Goal: Information Seeking & Learning: Learn about a topic

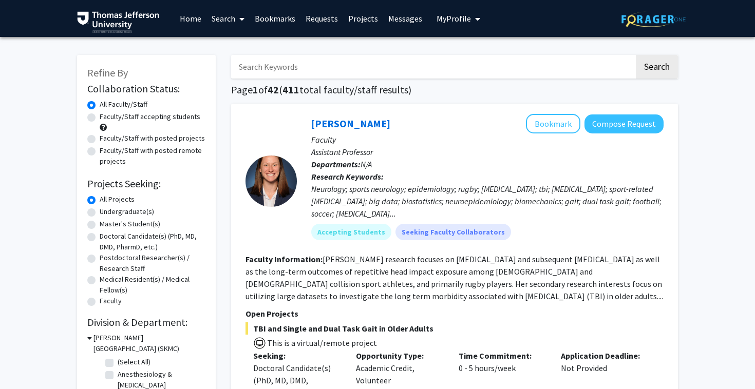
click at [187, 19] on link "Home" at bounding box center [191, 19] width 32 height 36
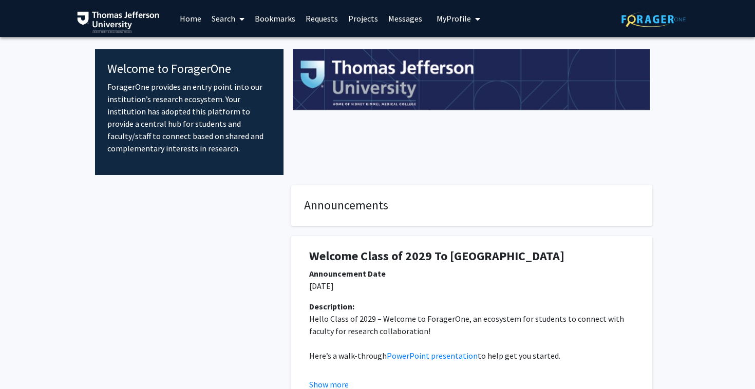
click at [235, 20] on link "Search" at bounding box center [227, 19] width 43 height 36
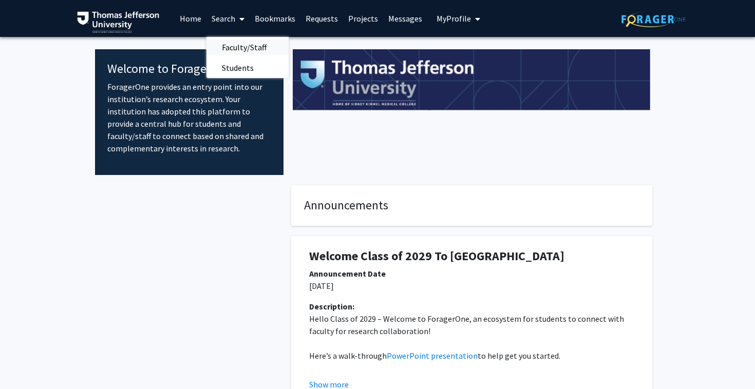
click at [241, 48] on span "Faculty/Staff" at bounding box center [243, 47] width 75 height 21
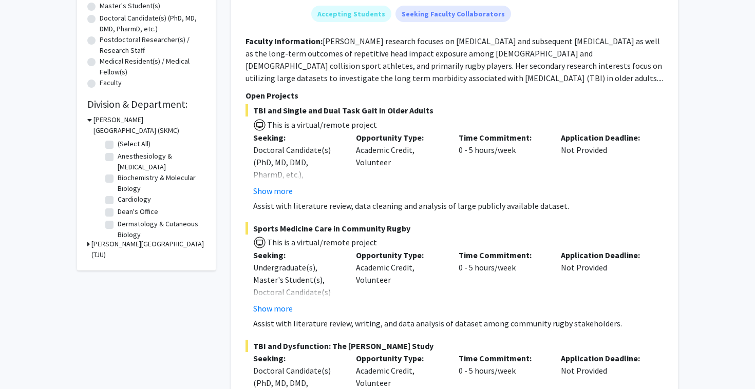
scroll to position [218, 0]
click at [89, 246] on icon at bounding box center [88, 244] width 3 height 11
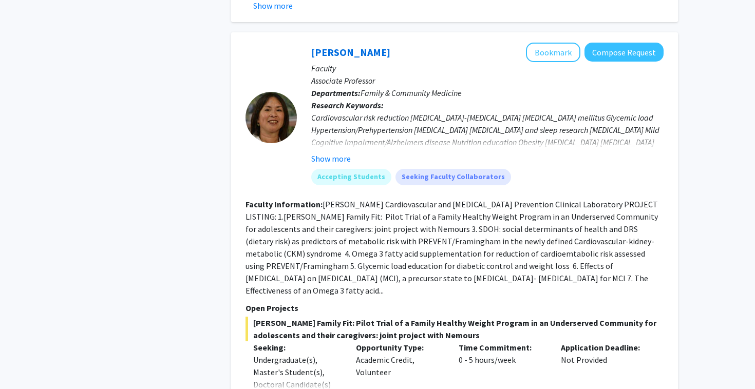
scroll to position [4845, 0]
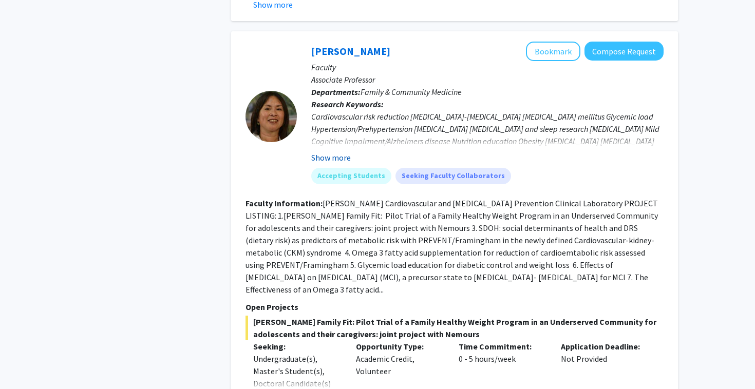
click at [340, 152] on button "Show more" at bounding box center [331, 158] width 40 height 12
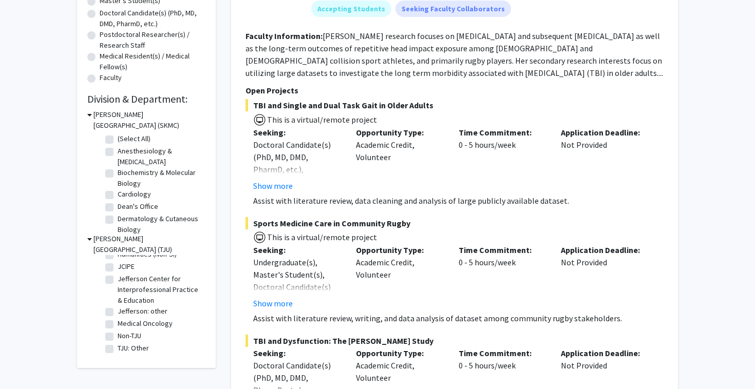
scroll to position [0, 0]
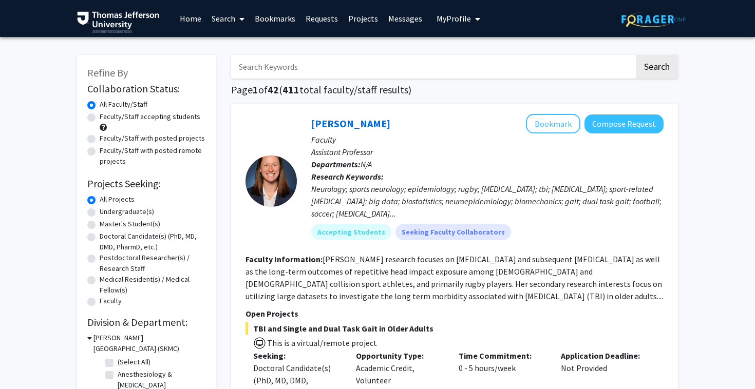
click at [169, 119] on label "Faculty/Staff accepting students" at bounding box center [150, 116] width 101 height 11
click at [106, 118] on input "Faculty/Staff accepting students" at bounding box center [103, 114] width 7 height 7
radio input "true"
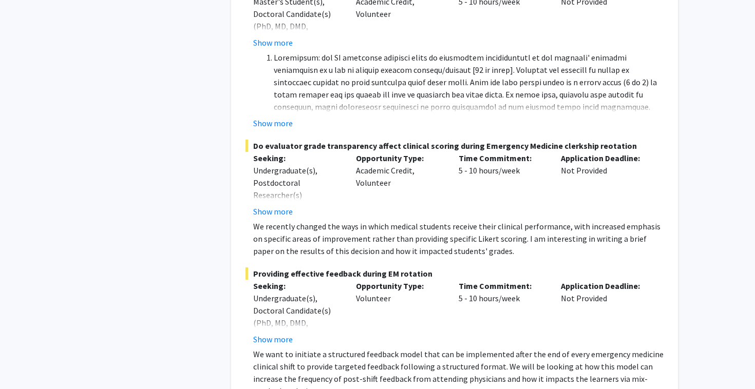
scroll to position [7467, 0]
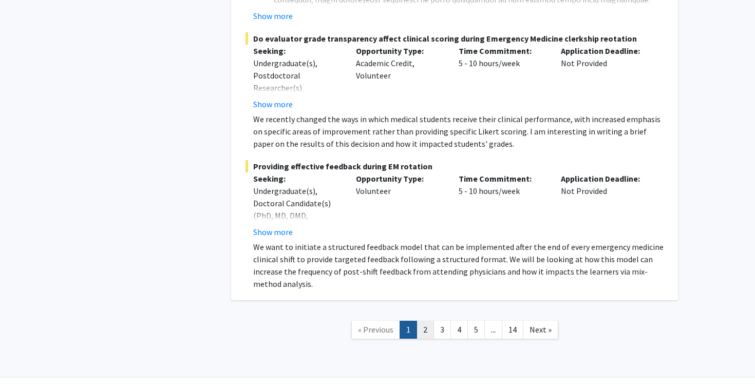
click at [425, 321] on link "2" at bounding box center [425, 330] width 17 height 18
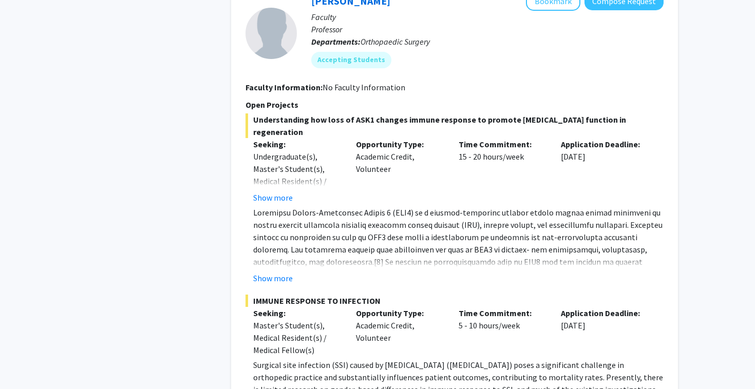
scroll to position [1957, 0]
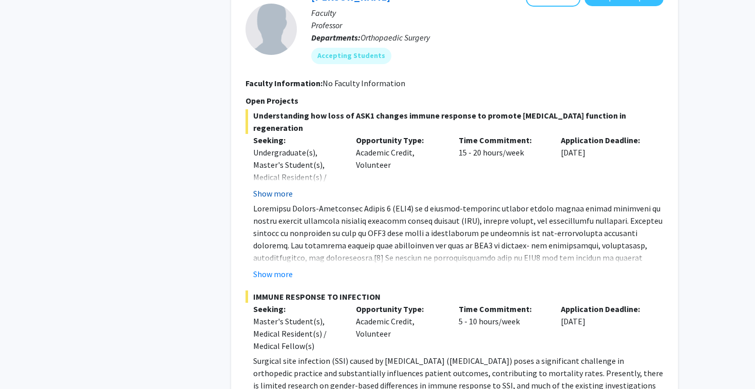
click at [280, 187] on button "Show more" at bounding box center [273, 193] width 40 height 12
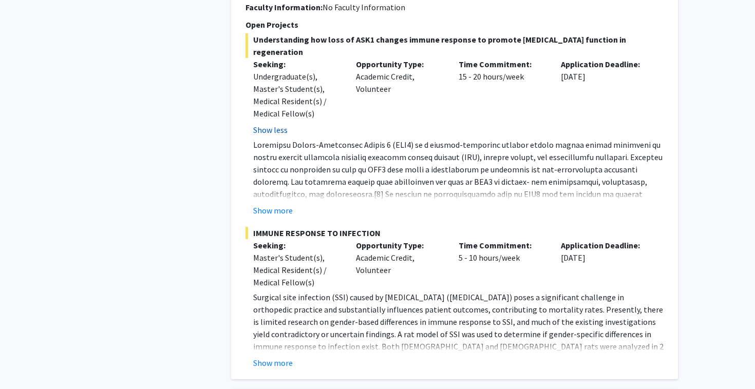
scroll to position [2043, 0]
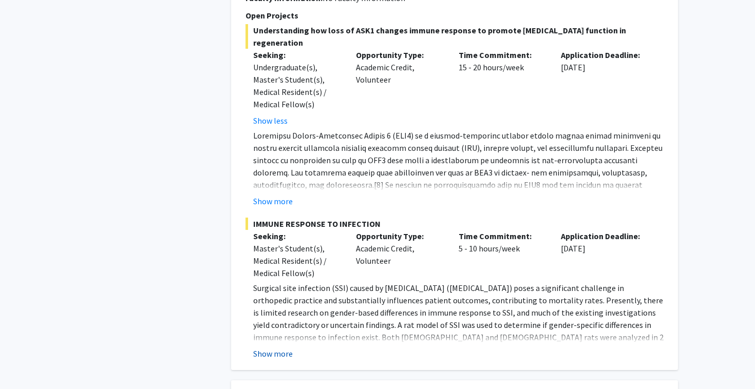
click at [278, 348] on button "Show more" at bounding box center [273, 354] width 40 height 12
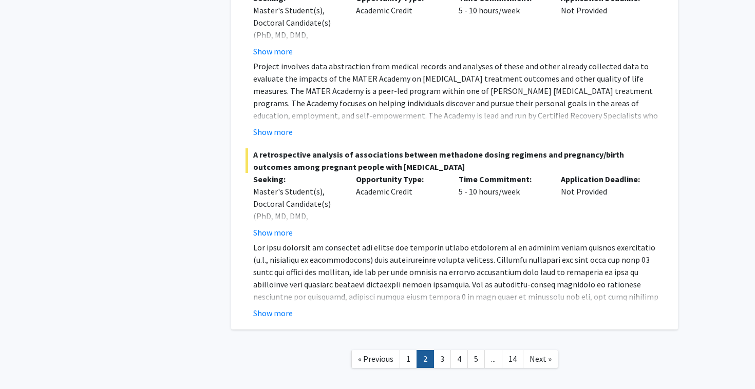
scroll to position [4300, 0]
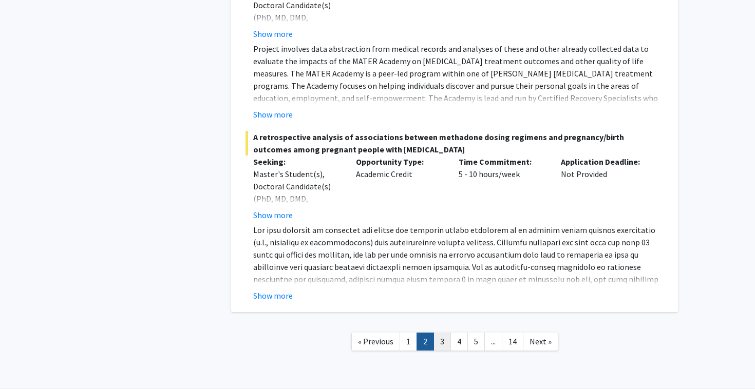
click at [445, 333] on link "3" at bounding box center [441, 342] width 17 height 18
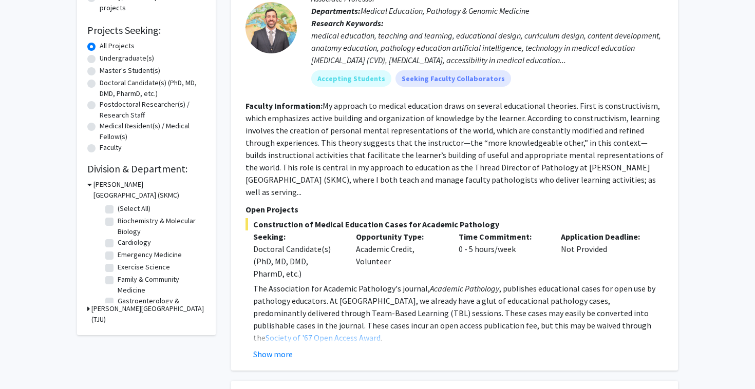
scroll to position [156, 0]
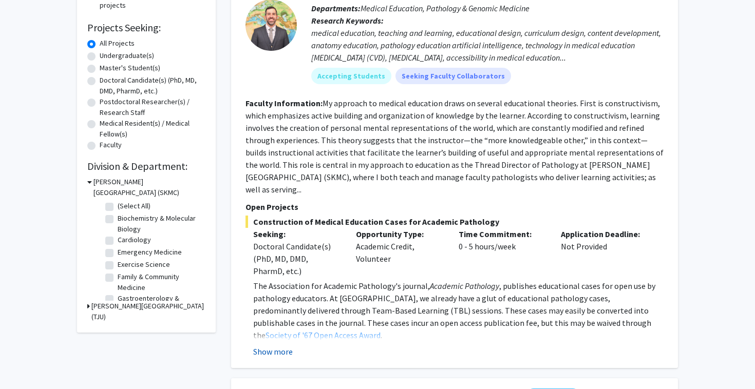
click at [268, 346] on button "Show more" at bounding box center [273, 352] width 40 height 12
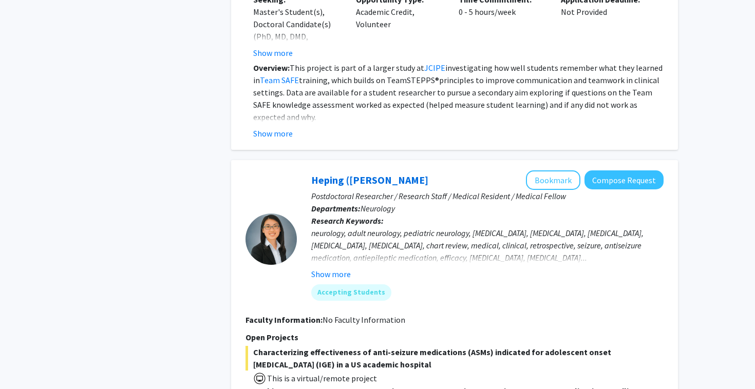
scroll to position [2352, 0]
click at [346, 268] on button "Show more" at bounding box center [331, 274] width 40 height 12
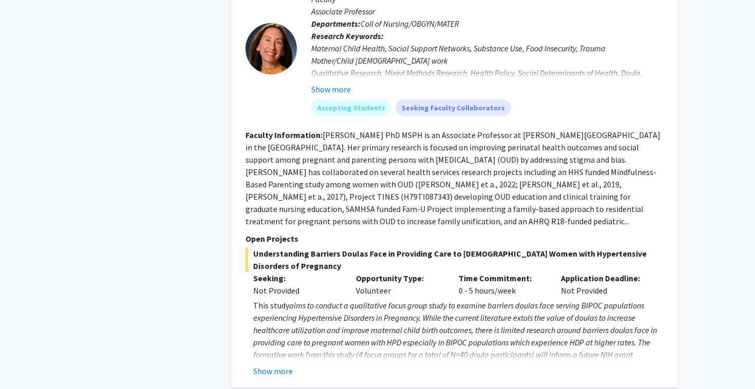
scroll to position [3864, 0]
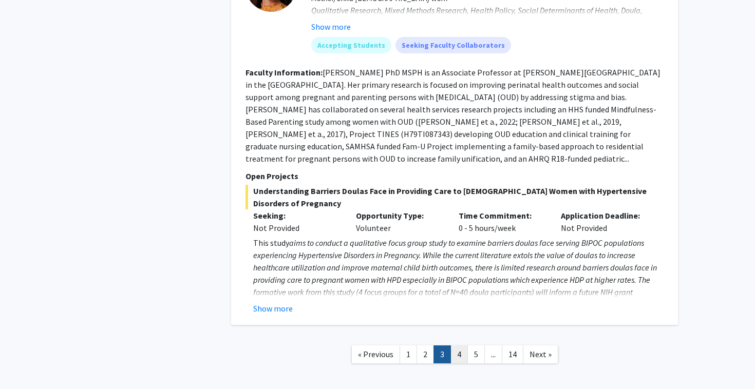
click at [457, 346] on link "4" at bounding box center [458, 355] width 17 height 18
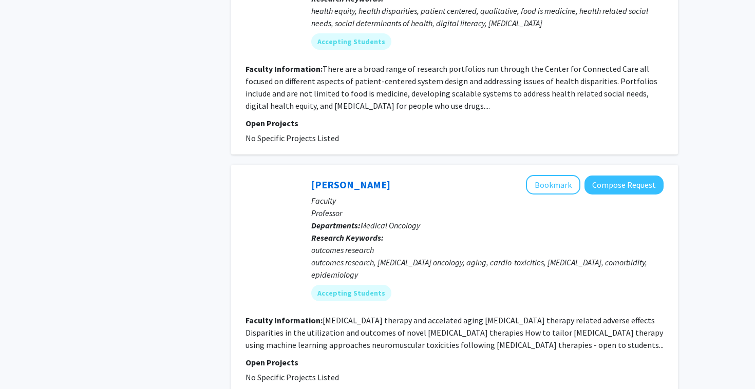
scroll to position [2280, 0]
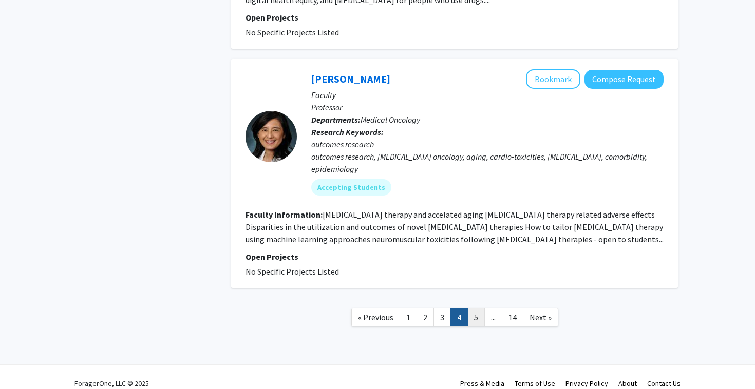
click at [475, 309] on link "5" at bounding box center [475, 318] width 17 height 18
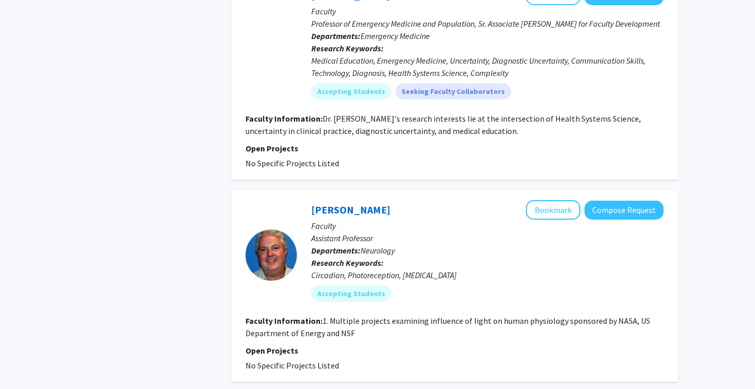
scroll to position [2314, 0]
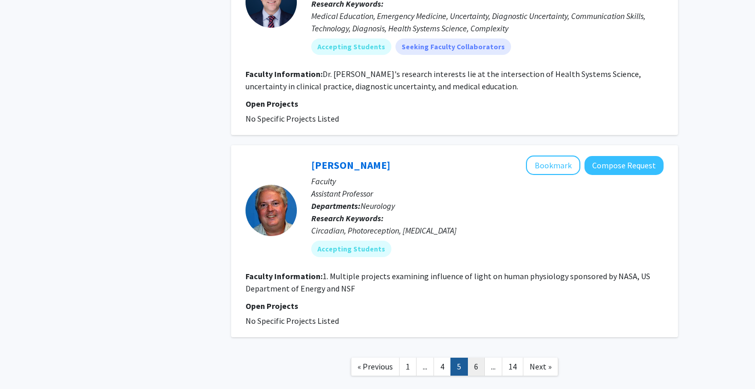
click at [478, 358] on link "6" at bounding box center [475, 367] width 17 height 18
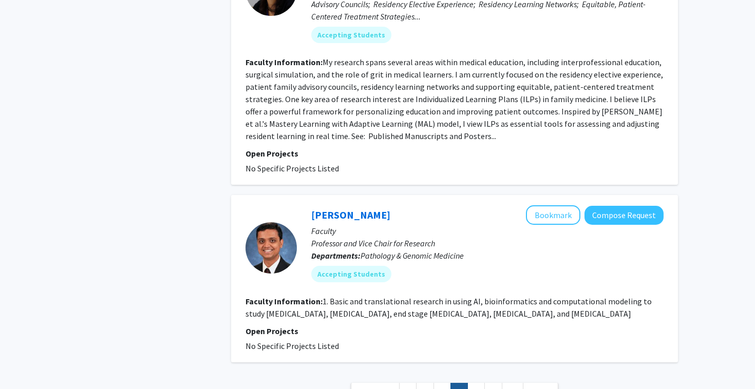
scroll to position [1878, 0]
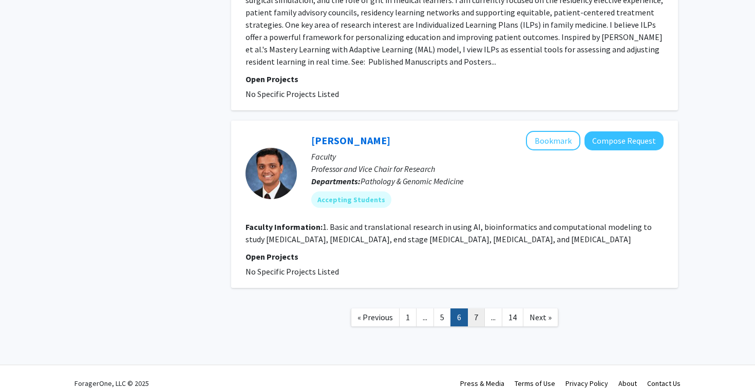
click at [478, 309] on link "7" at bounding box center [475, 318] width 17 height 18
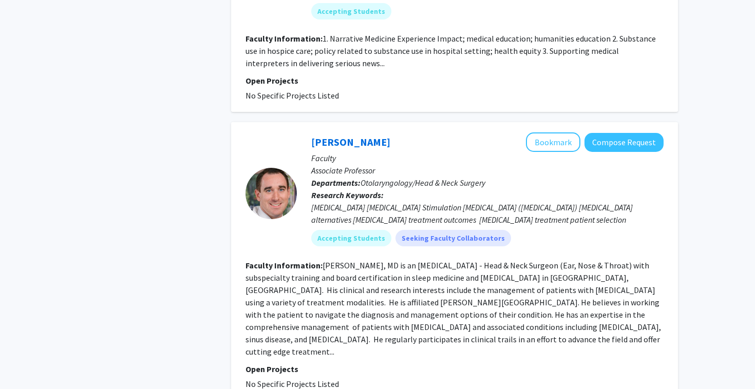
scroll to position [2301, 0]
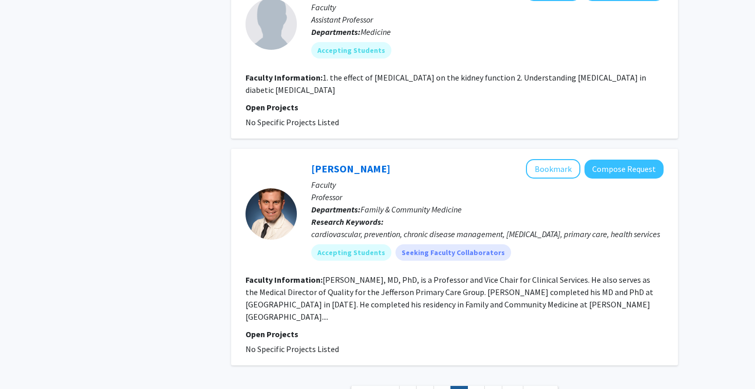
scroll to position [2273, 0]
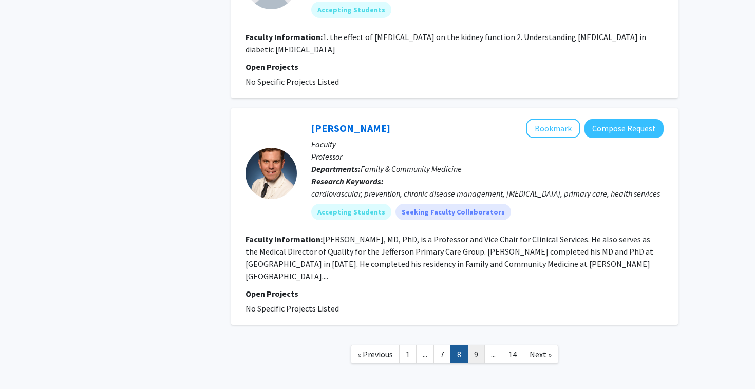
click at [477, 346] on link "9" at bounding box center [475, 355] width 17 height 18
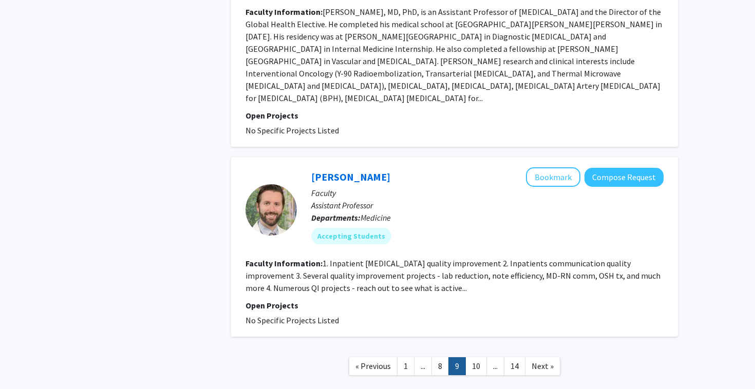
scroll to position [2068, 0]
click at [478, 357] on link "10" at bounding box center [476, 366] width 22 height 18
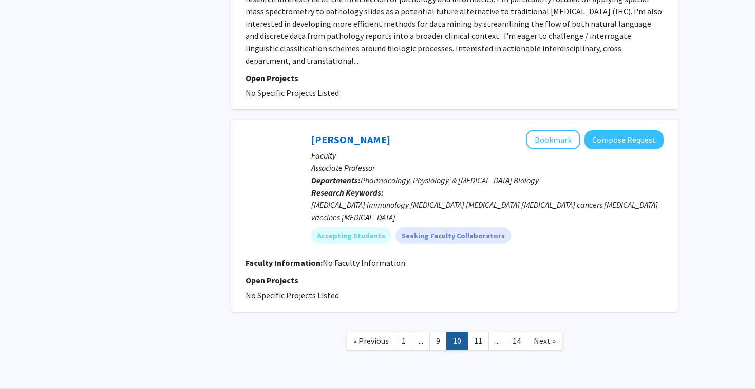
scroll to position [1940, 0]
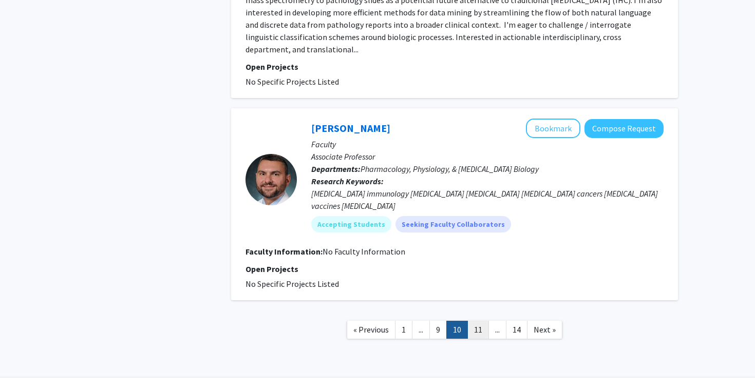
click at [481, 321] on link "11" at bounding box center [478, 330] width 22 height 18
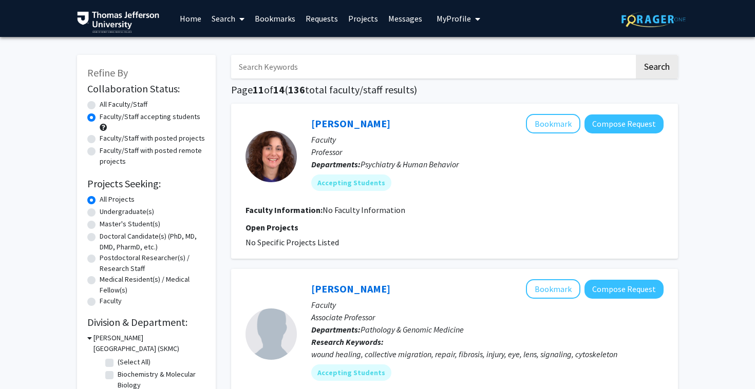
click at [100, 102] on label "All Faculty/Staff" at bounding box center [124, 104] width 48 height 11
click at [100, 102] on input "All Faculty/Staff" at bounding box center [103, 102] width 7 height 7
radio input "true"
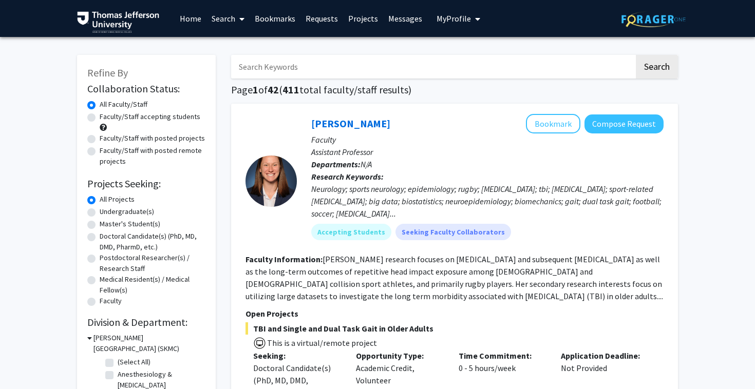
click at [96, 236] on div "Doctoral Candidate(s) (PhD, MD, DMD, PharmD, etc.)" at bounding box center [146, 242] width 118 height 22
click at [100, 237] on label "Doctoral Candidate(s) (PhD, MD, DMD, PharmD, etc.)" at bounding box center [153, 242] width 106 height 22
click at [100, 237] on input "Doctoral Candidate(s) (PhD, MD, DMD, PharmD, etc.)" at bounding box center [103, 234] width 7 height 7
radio input "true"
click at [96, 239] on div "Doctoral Candidate(s) (PhD, MD, DMD, PharmD, etc.)" at bounding box center [146, 242] width 118 height 22
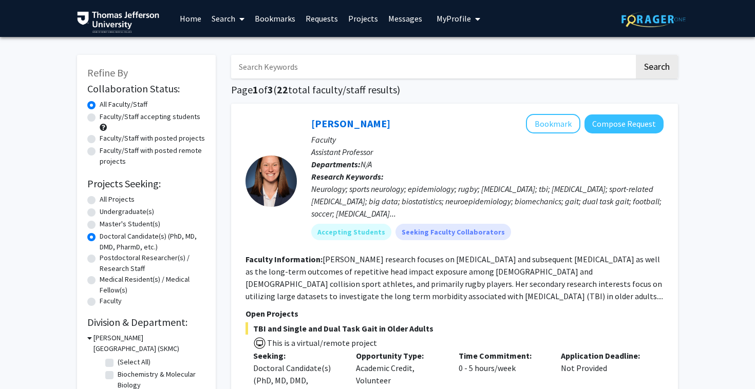
click at [91, 195] on div "All Projects" at bounding box center [146, 200] width 118 height 12
click at [100, 203] on label "All Projects" at bounding box center [117, 199] width 35 height 11
click at [100, 201] on input "All Projects" at bounding box center [103, 197] width 7 height 7
radio input "true"
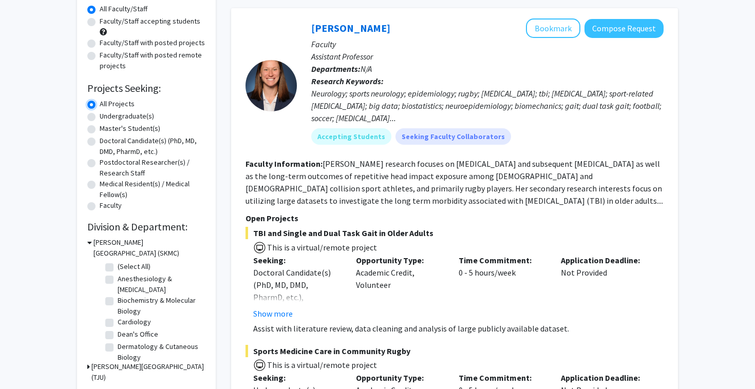
scroll to position [101, 0]
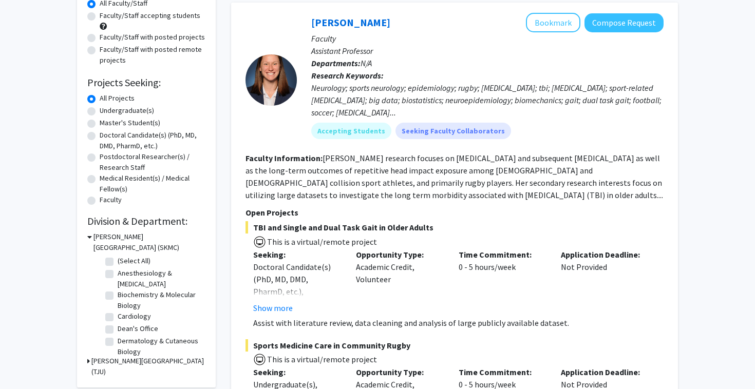
click at [118, 274] on label "Anesthesiology & [MEDICAL_DATA]" at bounding box center [160, 279] width 85 height 22
click at [118, 274] on input "Anesthesiology & [MEDICAL_DATA]" at bounding box center [121, 271] width 7 height 7
checkbox input "true"
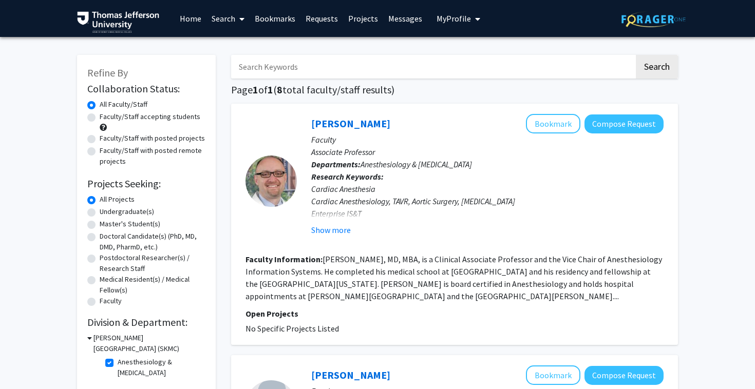
click at [118, 364] on label "Anesthesiology & [MEDICAL_DATA]" at bounding box center [160, 368] width 85 height 22
click at [118, 364] on input "Anesthesiology & [MEDICAL_DATA]" at bounding box center [121, 360] width 7 height 7
checkbox input "false"
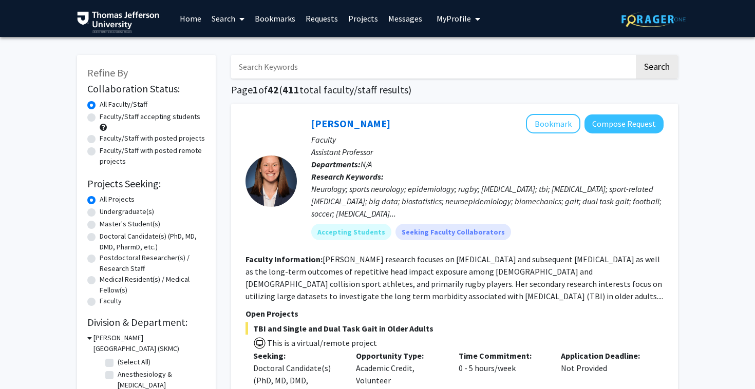
click at [534, 67] on input "Search Keywords" at bounding box center [432, 67] width 403 height 24
type input "Orthopedics"
click at [636, 55] on button "Search" at bounding box center [657, 67] width 42 height 24
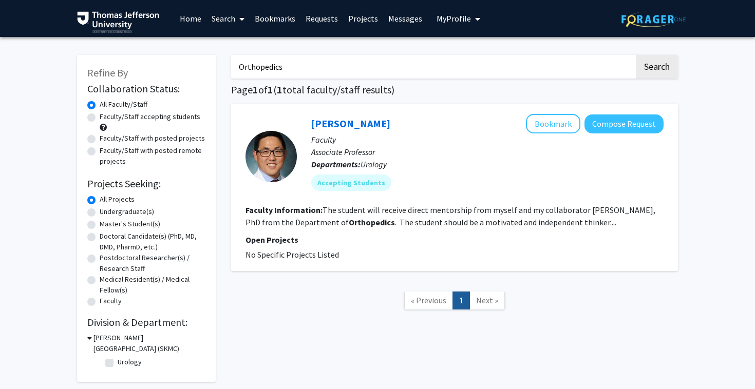
click at [502, 221] on fg-read-more "The student will receive direct mentorship from myself and my collaborator [PER…" at bounding box center [450, 216] width 410 height 23
click at [312, 62] on input "Orthopedics" at bounding box center [432, 67] width 403 height 24
type input "Surgery"
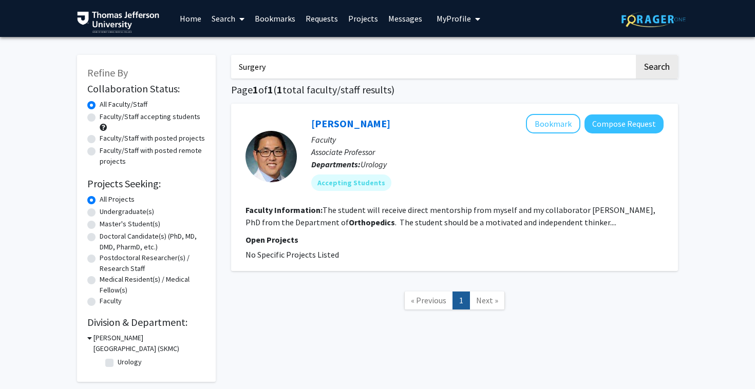
click at [636, 55] on button "Search" at bounding box center [657, 67] width 42 height 24
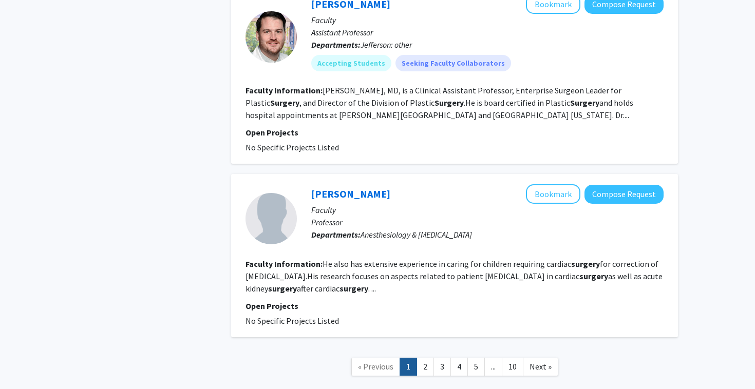
scroll to position [1763, 0]
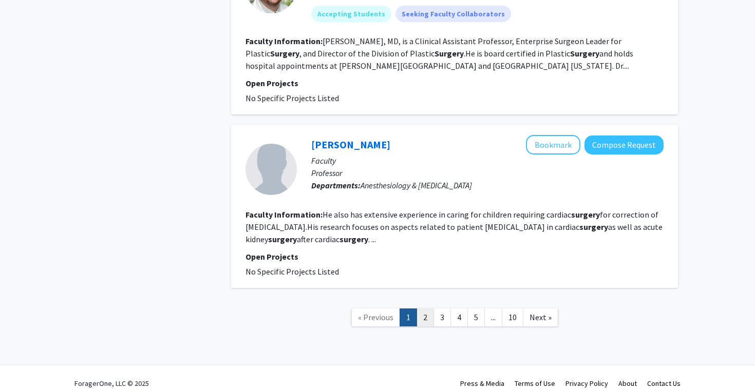
click at [424, 309] on link "2" at bounding box center [425, 318] width 17 height 18
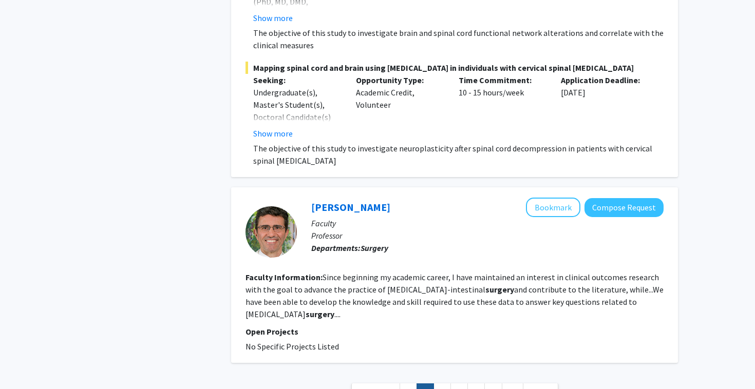
scroll to position [2692, 0]
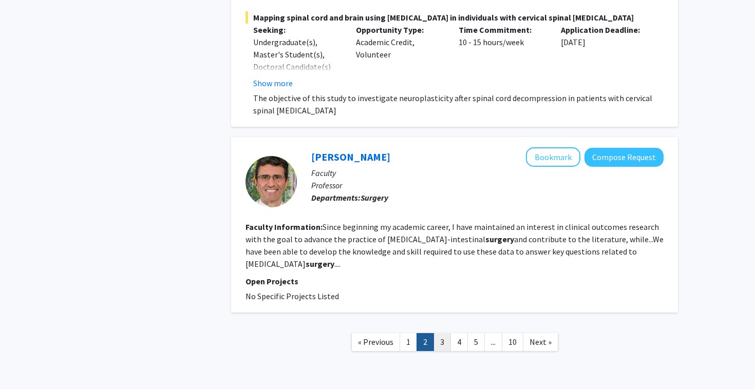
click at [440, 333] on link "3" at bounding box center [441, 342] width 17 height 18
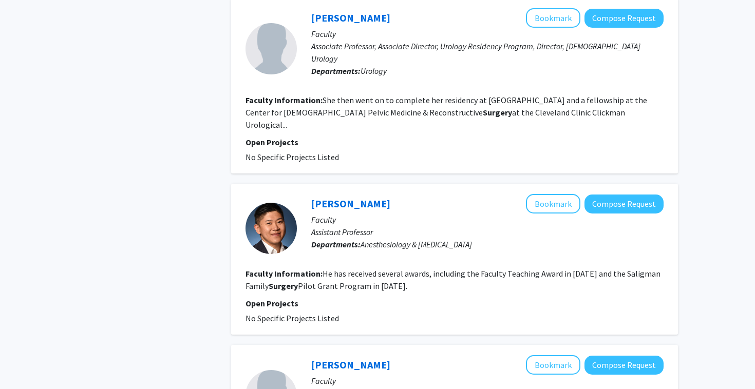
scroll to position [1484, 0]
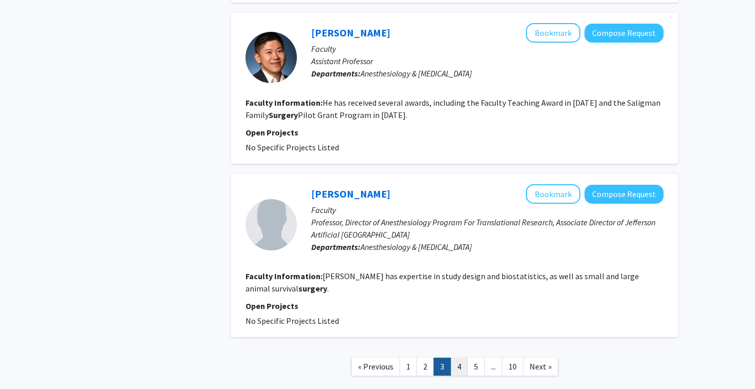
click at [459, 358] on link "4" at bounding box center [458, 367] width 17 height 18
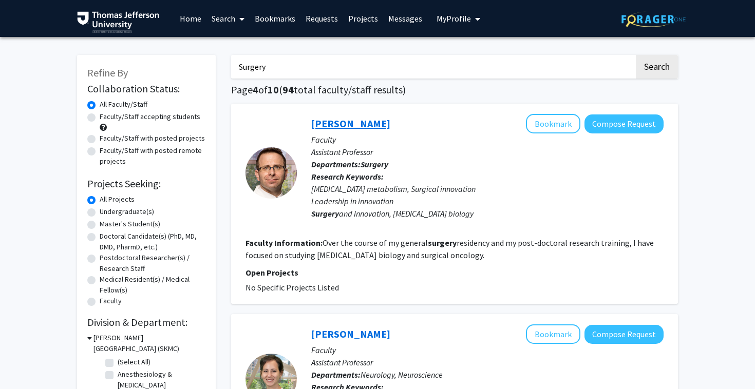
click at [349, 124] on link "[PERSON_NAME]" at bounding box center [350, 123] width 79 height 13
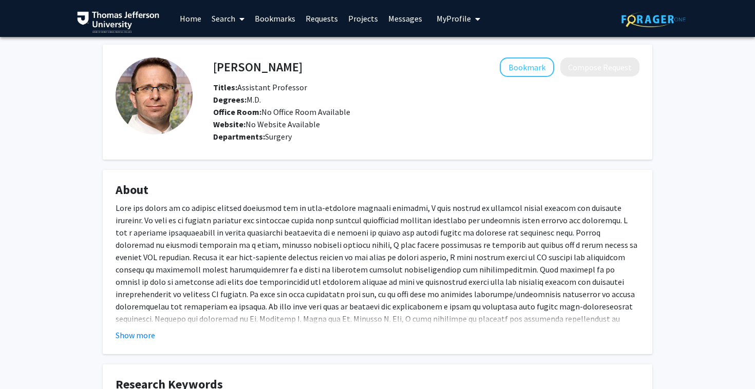
scroll to position [25, 0]
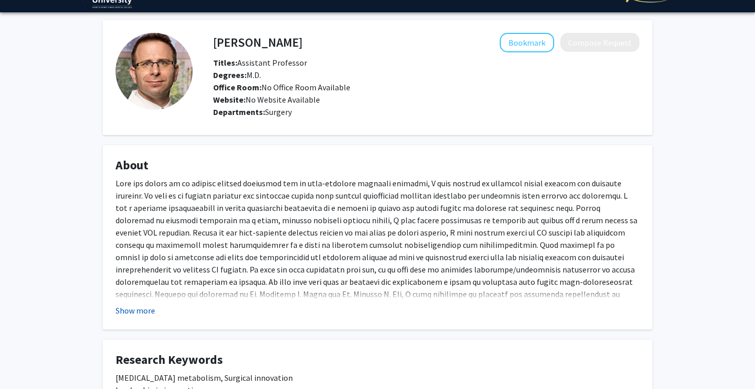
click at [130, 311] on button "Show more" at bounding box center [136, 311] width 40 height 12
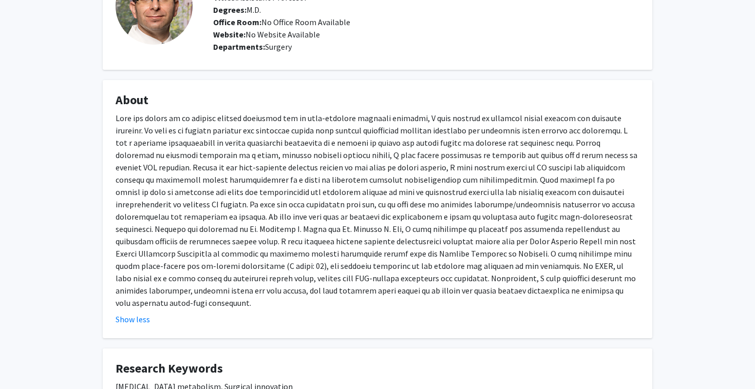
scroll to position [88, 0]
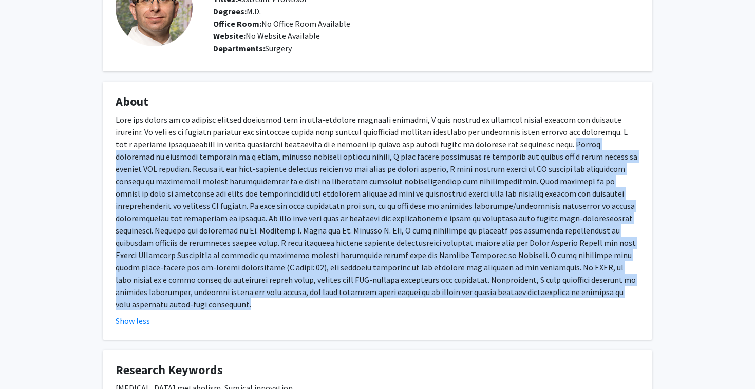
drag, startPoint x: 557, startPoint y: 146, endPoint x: 498, endPoint y: 291, distance: 156.9
click at [498, 291] on div at bounding box center [378, 212] width 524 height 197
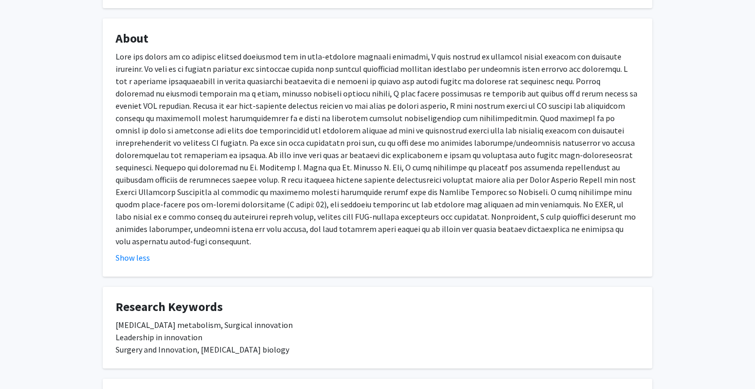
scroll to position [0, 0]
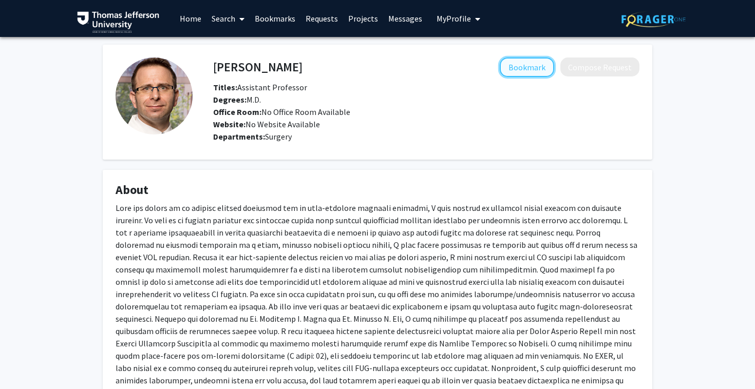
click at [526, 63] on button "Bookmark" at bounding box center [527, 68] width 54 height 20
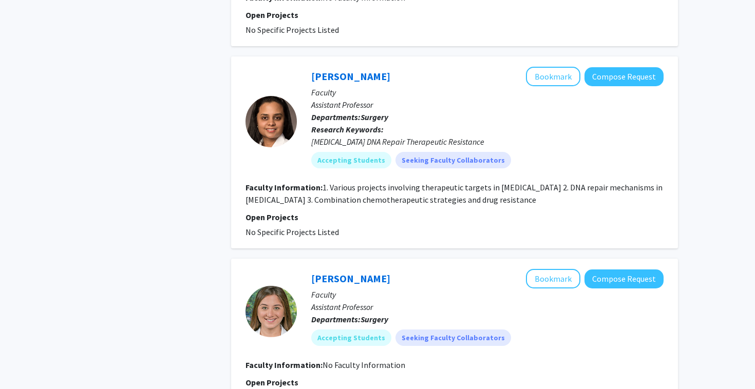
scroll to position [2116, 0]
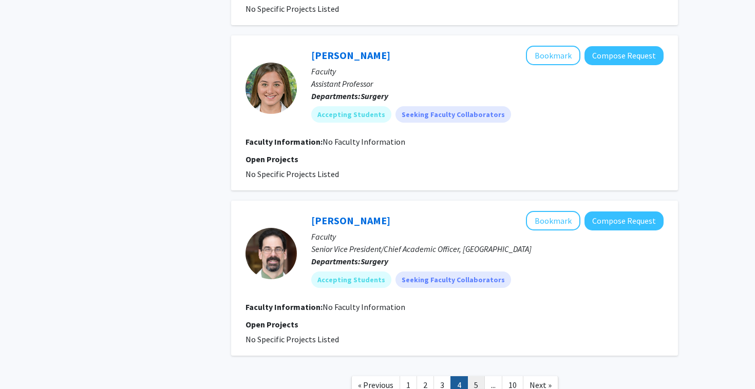
click at [476, 376] on link "5" at bounding box center [475, 385] width 17 height 18
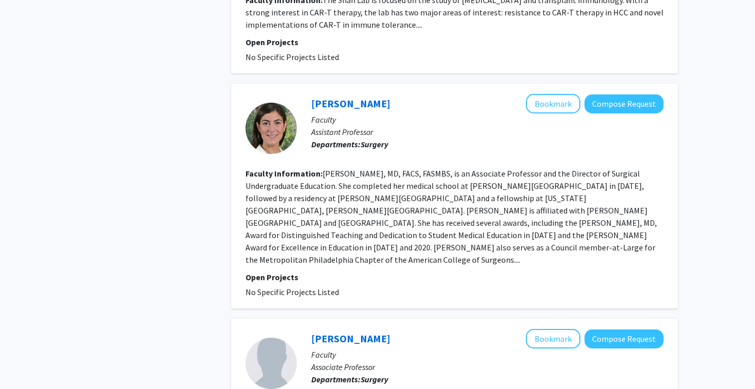
scroll to position [687, 0]
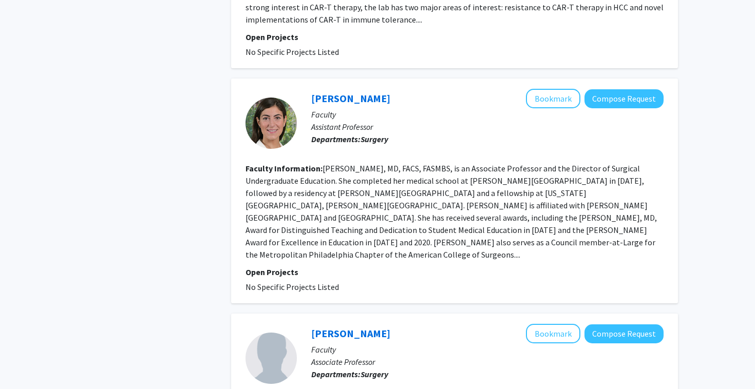
click at [536, 260] on fg-read-more "[PERSON_NAME], MD, FACS, FASMBS, is an Associate Professor and the Director of …" at bounding box center [450, 211] width 411 height 97
click at [341, 105] on link "[PERSON_NAME]" at bounding box center [350, 98] width 79 height 13
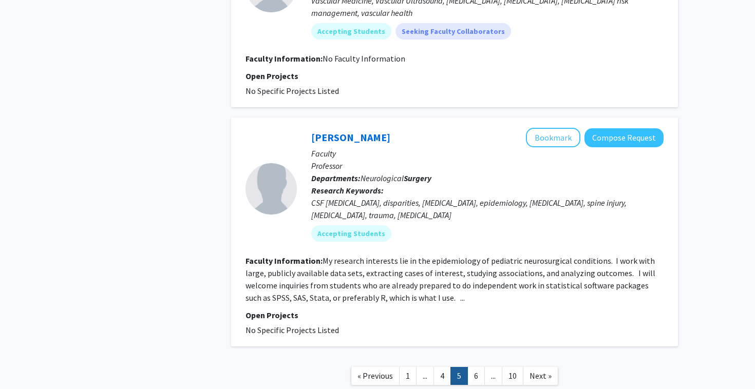
scroll to position [1563, 0]
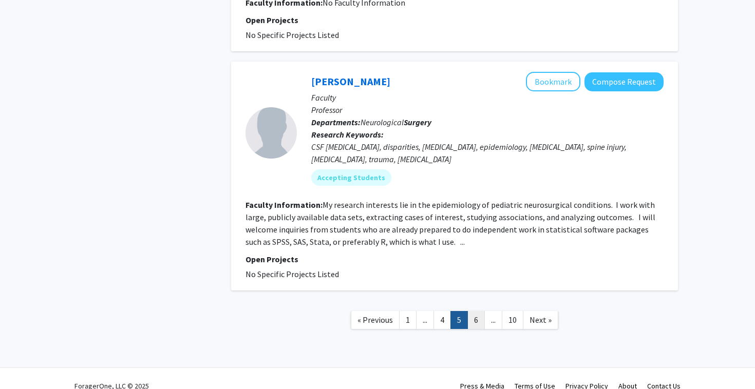
click at [479, 329] on link "6" at bounding box center [475, 320] width 17 height 18
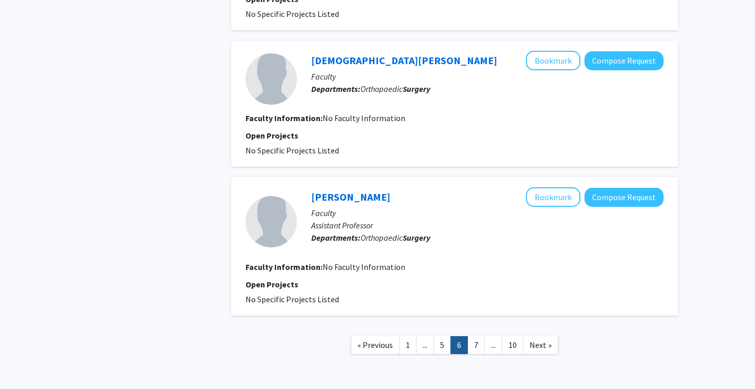
scroll to position [1612, 0]
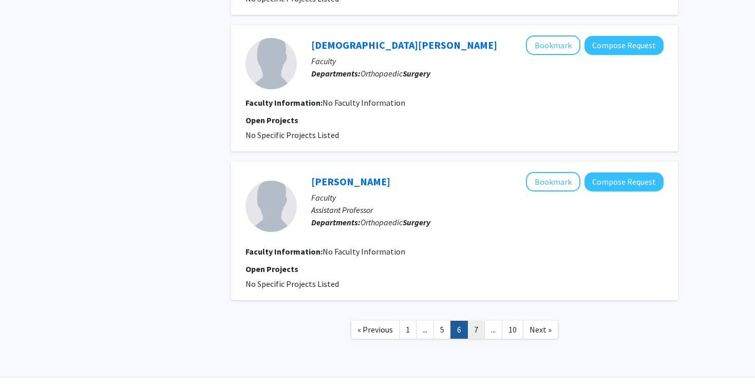
click at [473, 321] on link "7" at bounding box center [475, 330] width 17 height 18
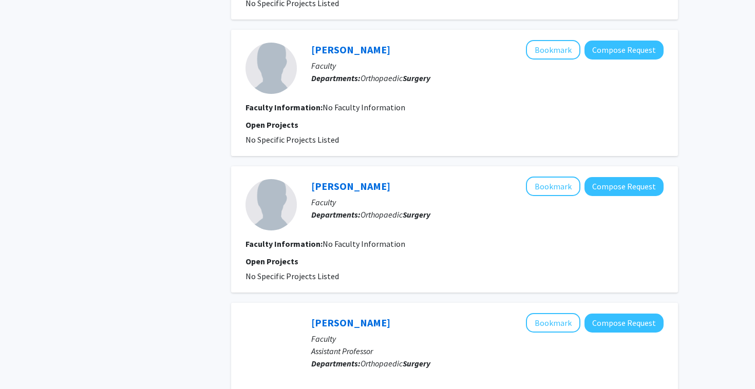
scroll to position [1233, 0]
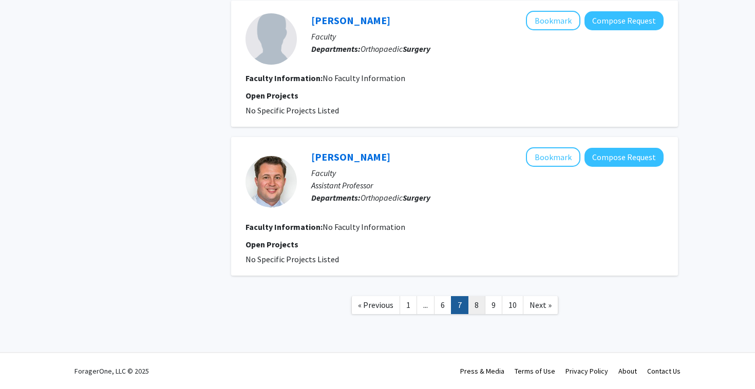
click at [480, 302] on link "8" at bounding box center [476, 305] width 17 height 18
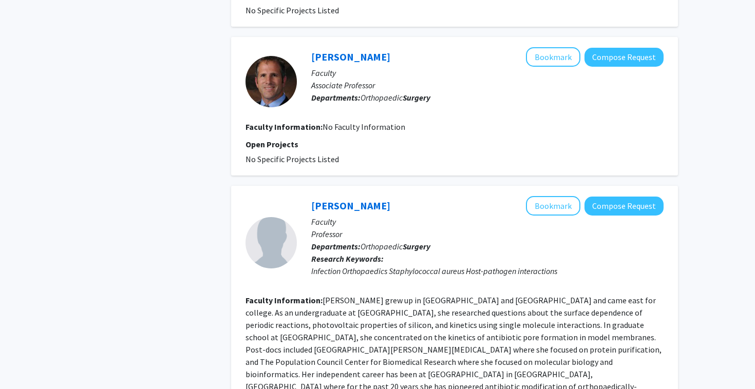
scroll to position [1319, 0]
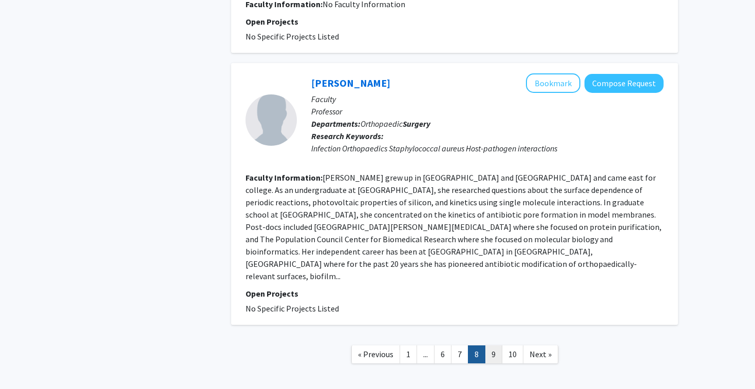
click at [495, 346] on link "9" at bounding box center [493, 355] width 17 height 18
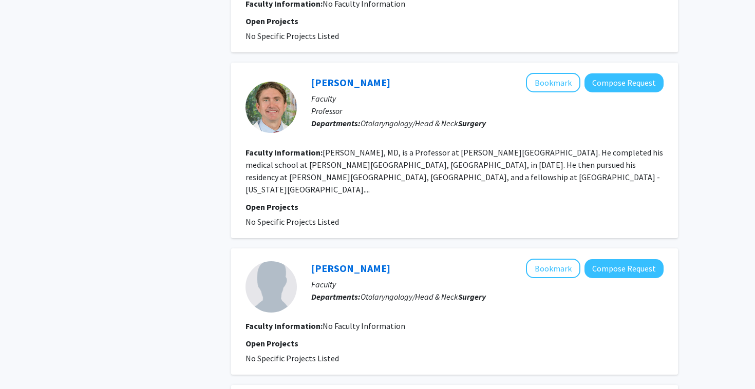
scroll to position [1311, 0]
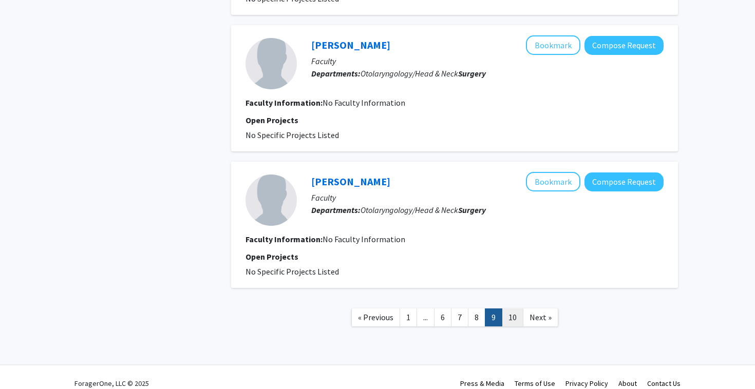
click at [516, 309] on link "10" at bounding box center [513, 318] width 22 height 18
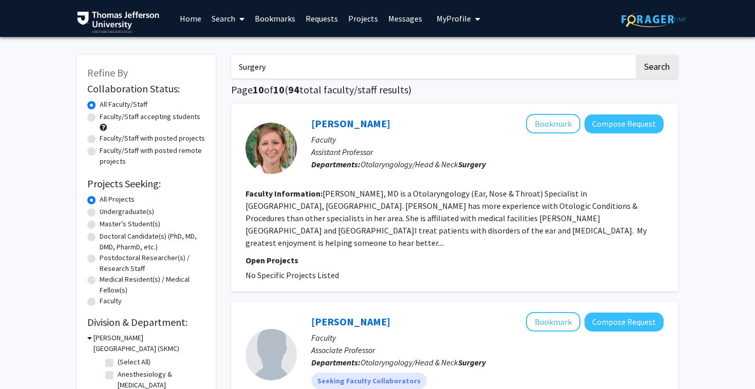
click at [108, 29] on img at bounding box center [118, 22] width 82 height 22
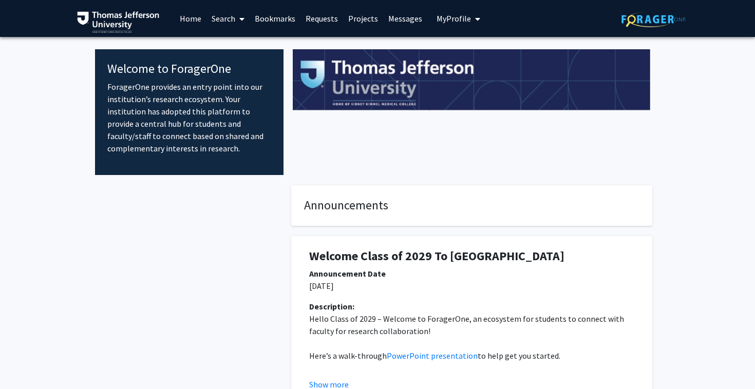
click at [369, 23] on link "Projects" at bounding box center [363, 19] width 40 height 36
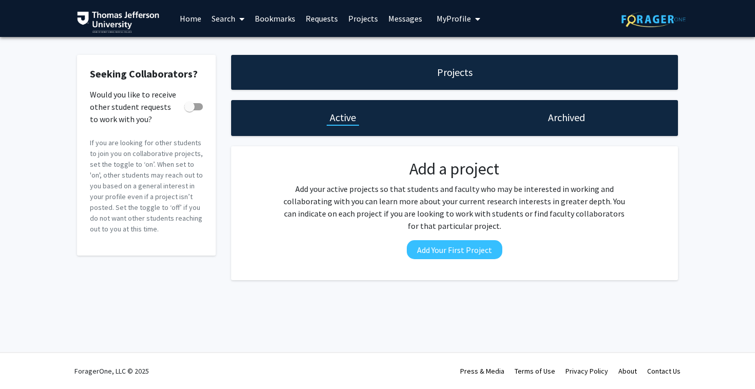
click at [191, 15] on link "Home" at bounding box center [191, 19] width 32 height 36
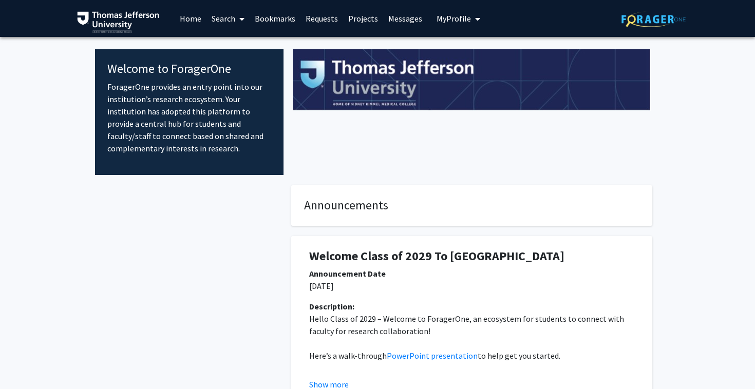
click at [234, 21] on link "Search" at bounding box center [227, 19] width 43 height 36
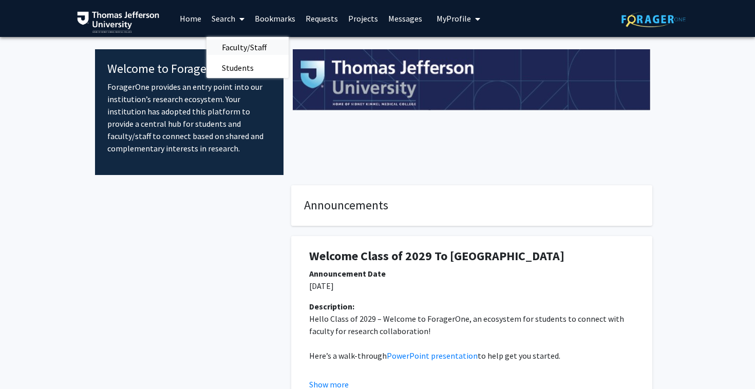
click at [235, 47] on span "Faculty/Staff" at bounding box center [243, 47] width 75 height 21
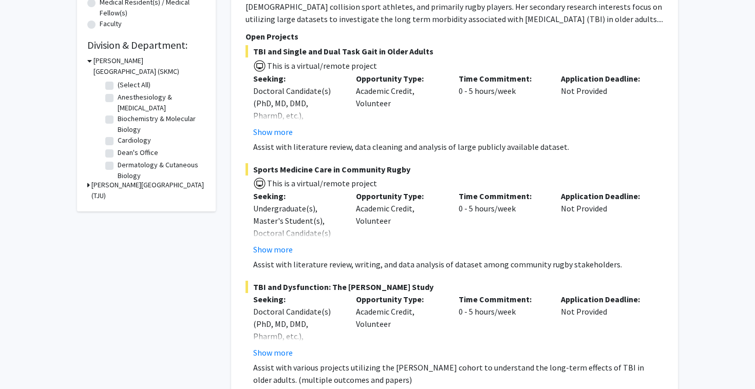
scroll to position [276, 0]
click at [287, 250] on button "Show more" at bounding box center [273, 250] width 40 height 12
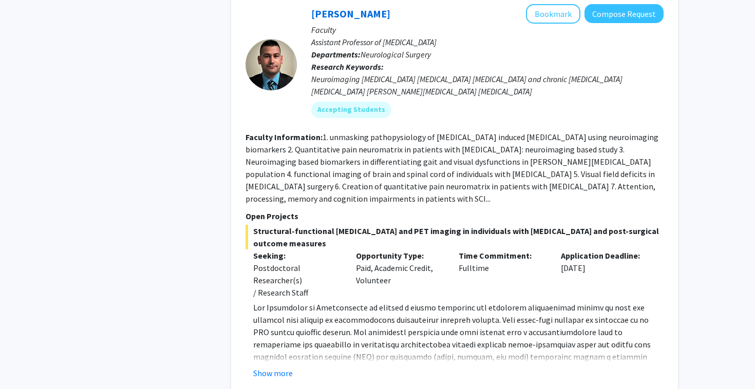
scroll to position [2130, 0]
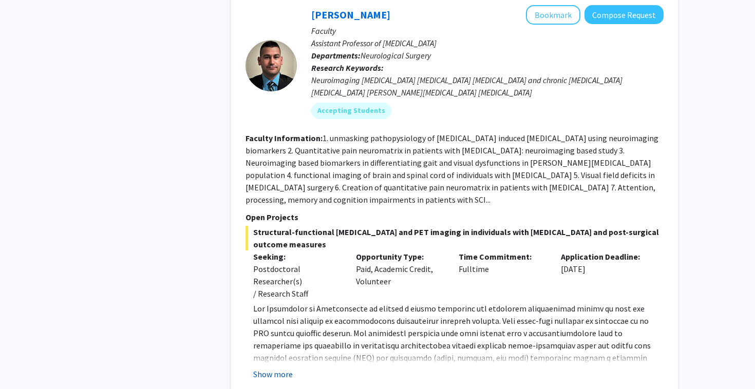
click at [272, 368] on button "Show more" at bounding box center [273, 374] width 40 height 12
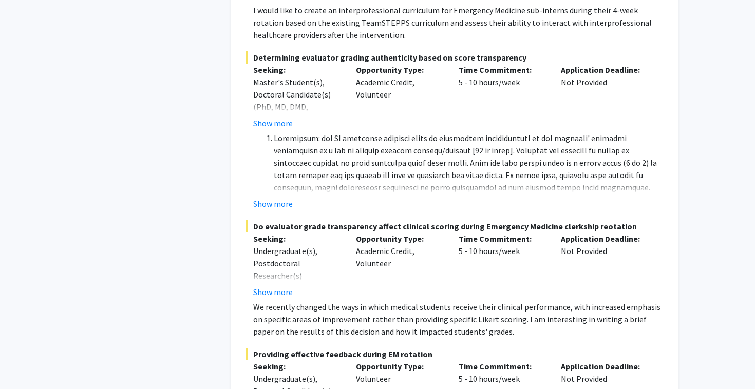
scroll to position [7665, 0]
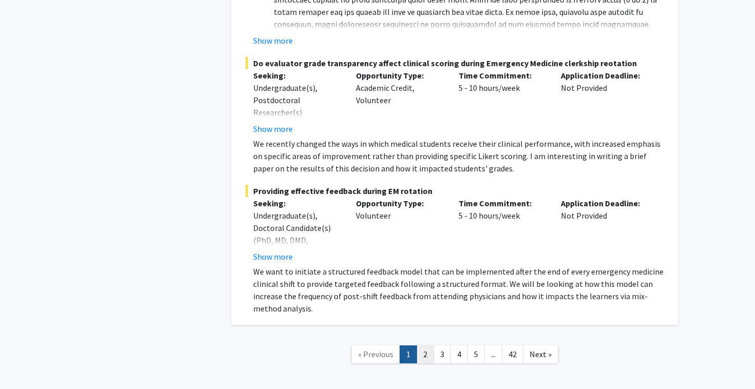
click at [426, 346] on link "2" at bounding box center [425, 355] width 17 height 18
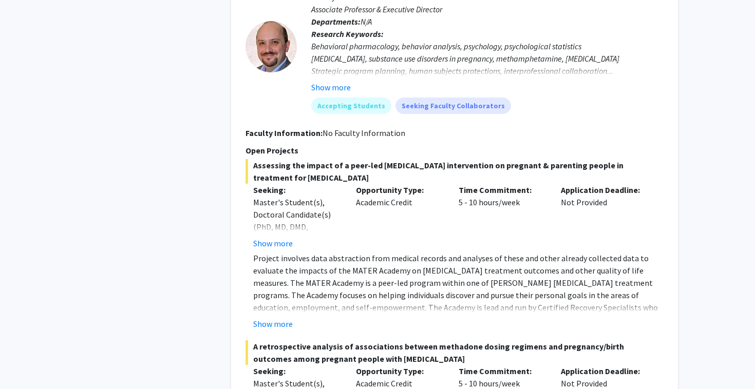
scroll to position [4226, 0]
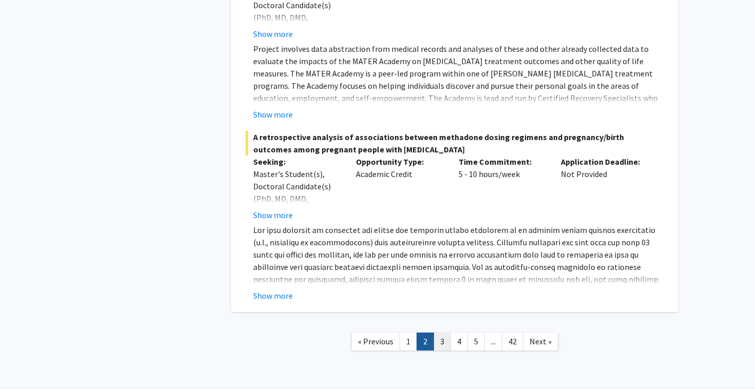
click at [445, 333] on link "3" at bounding box center [441, 342] width 17 height 18
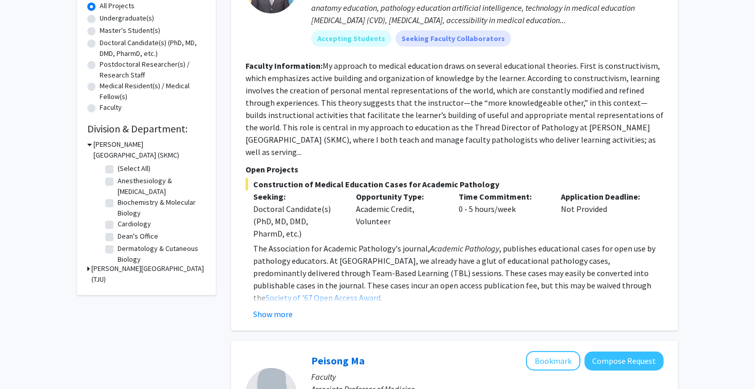
scroll to position [196, 0]
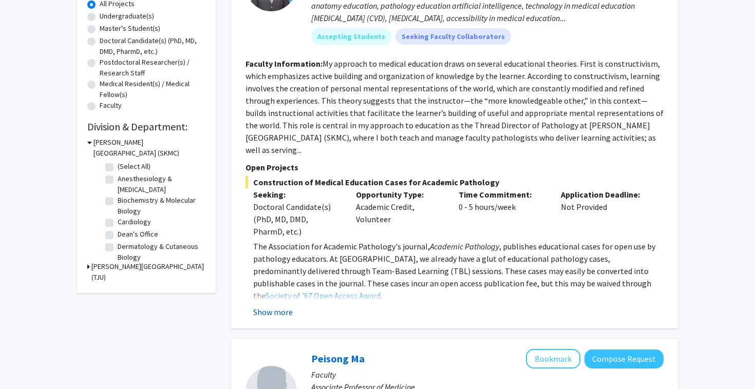
click at [288, 306] on button "Show more" at bounding box center [273, 312] width 40 height 12
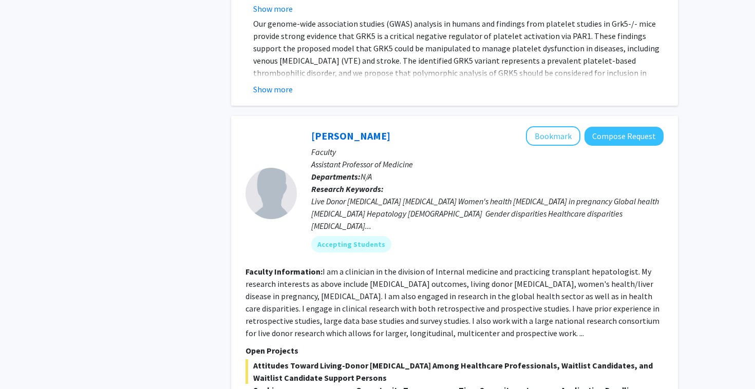
scroll to position [1224, 0]
